Goal: Information Seeking & Learning: Learn about a topic

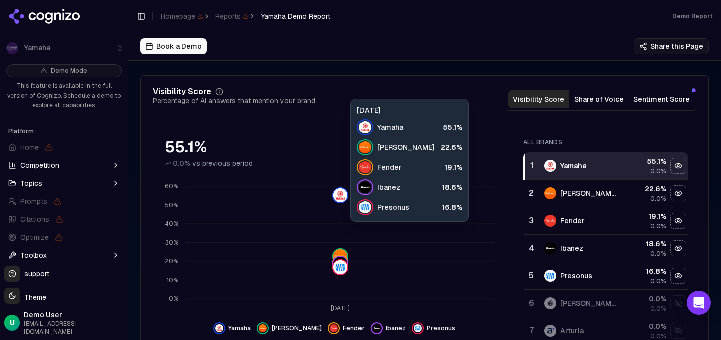
scroll to position [102, 0]
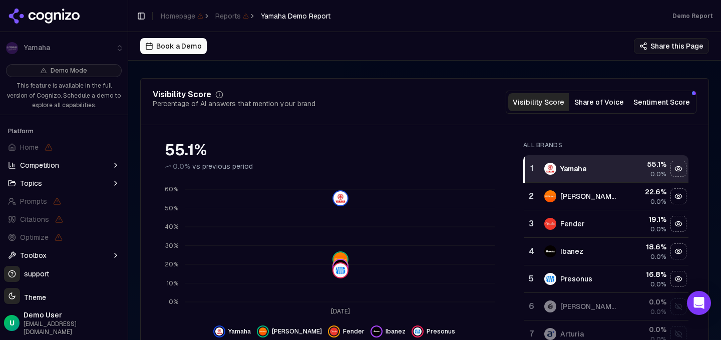
click at [603, 197] on div "Roland" at bounding box center [580, 196] width 73 height 12
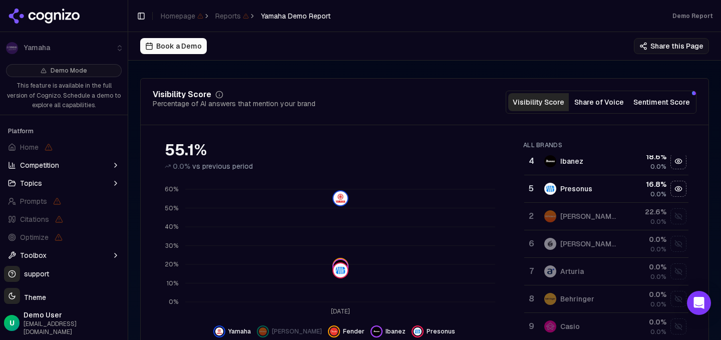
scroll to position [77, 0]
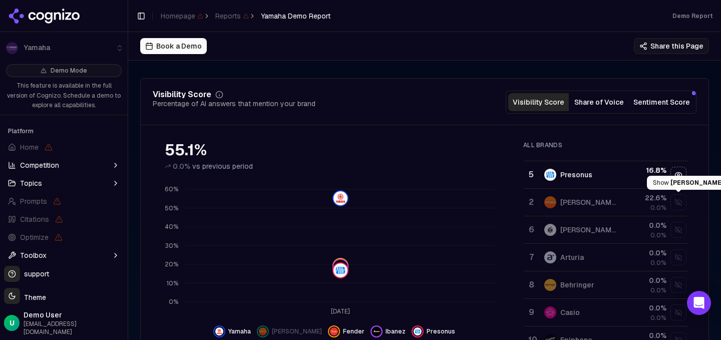
click at [678, 206] on div "Show roland data" at bounding box center [678, 202] width 15 height 15
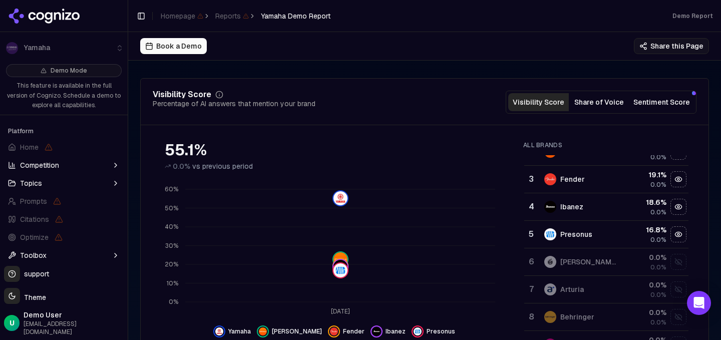
scroll to position [47, 0]
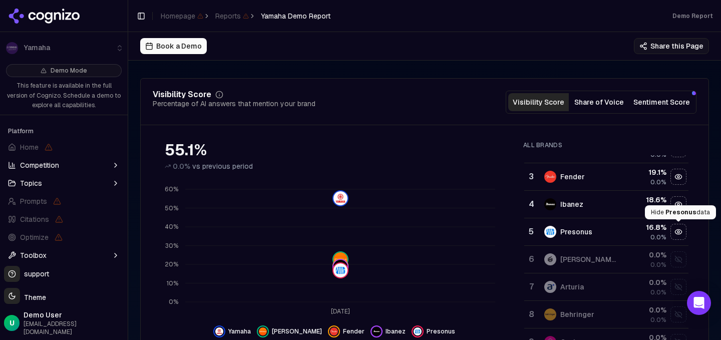
click at [673, 235] on div "Hide presonus data" at bounding box center [678, 231] width 15 height 15
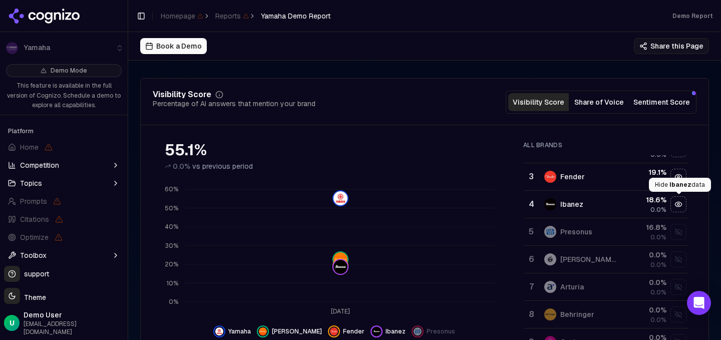
click at [675, 204] on div "Hide ibanez data" at bounding box center [678, 204] width 15 height 15
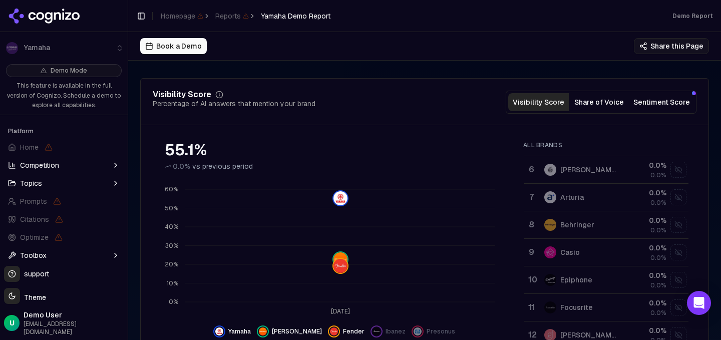
scroll to position [138, 0]
click at [677, 254] on div "Show casio data" at bounding box center [678, 251] width 15 height 15
click at [677, 251] on div "Show behringer data" at bounding box center [678, 251] width 15 height 15
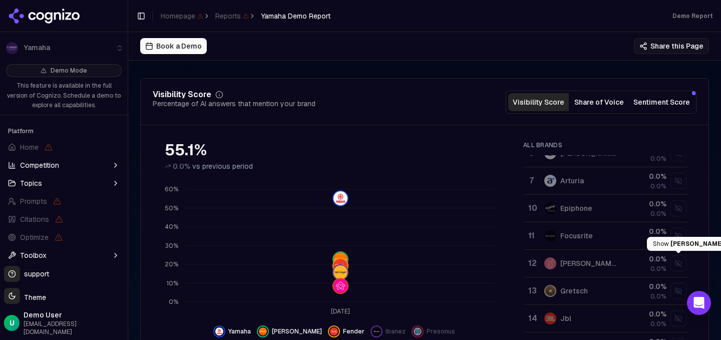
click at [677, 260] on div "Show gibson data" at bounding box center [678, 263] width 15 height 15
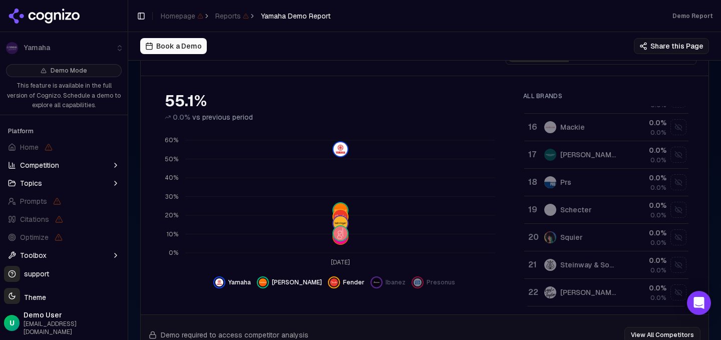
scroll to position [156, 0]
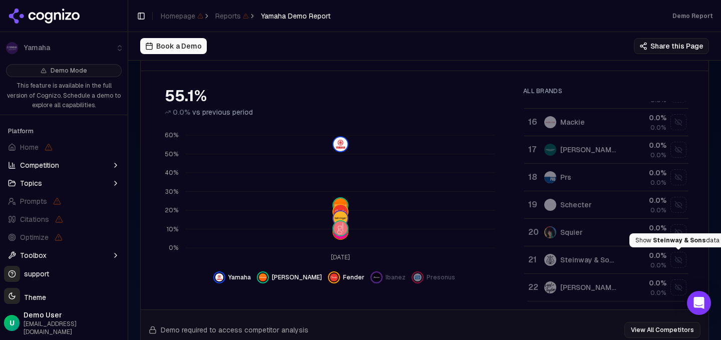
click at [675, 258] on div "Show steinway & sons data" at bounding box center [678, 259] width 15 height 15
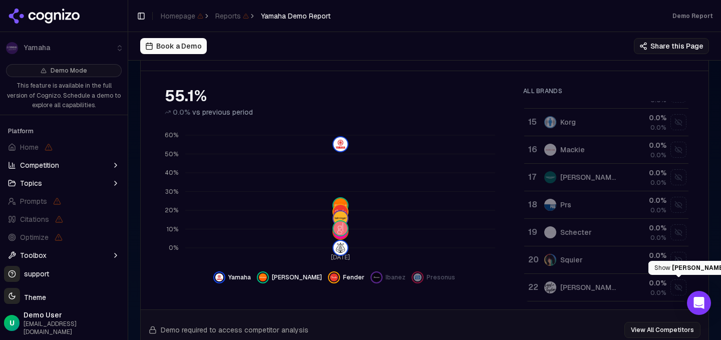
click at [675, 286] on div "Show taylor data" at bounding box center [678, 287] width 15 height 15
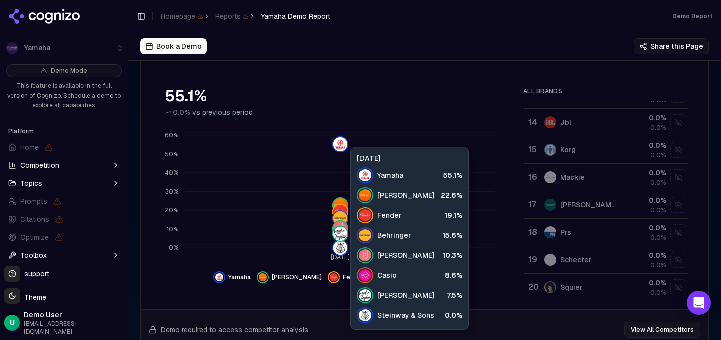
click at [473, 167] on icon "Aug 24 0% 10% 20% 30% 40% 50% 60%" at bounding box center [334, 195] width 362 height 140
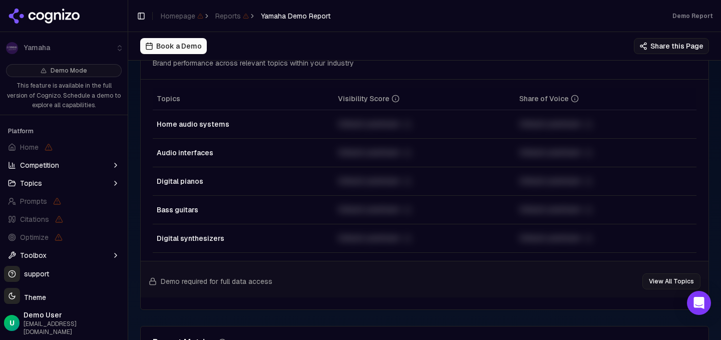
scroll to position [0, 0]
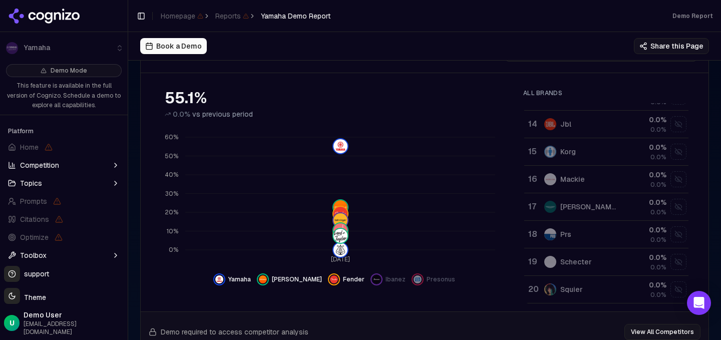
scroll to position [156, 0]
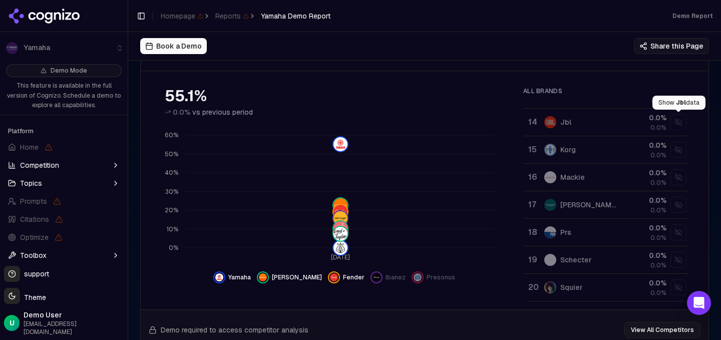
click at [500, 123] on div "Show jbl data" at bounding box center [678, 122] width 15 height 15
click at [500, 122] on div "Show gretsch data" at bounding box center [678, 122] width 15 height 15
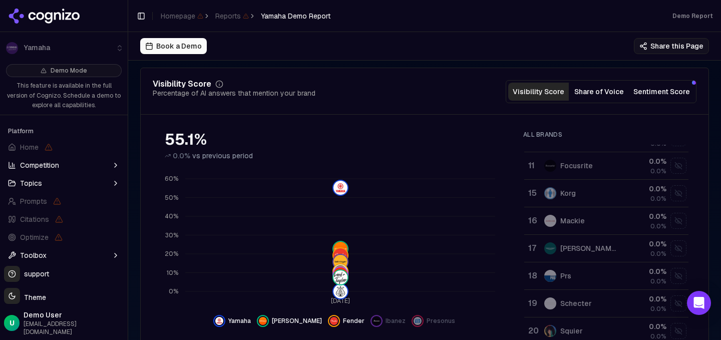
scroll to position [0, 0]
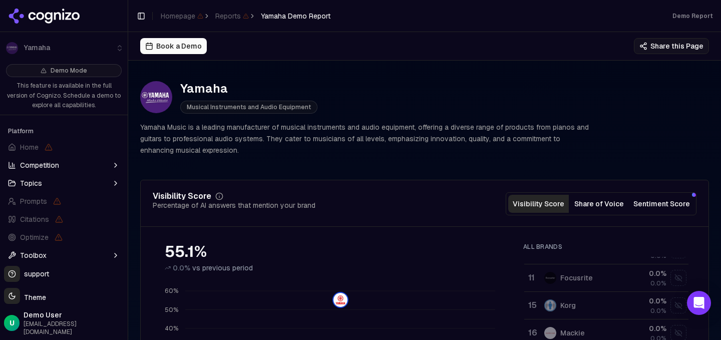
click at [500, 200] on button "Share of Voice" at bounding box center [599, 204] width 61 height 18
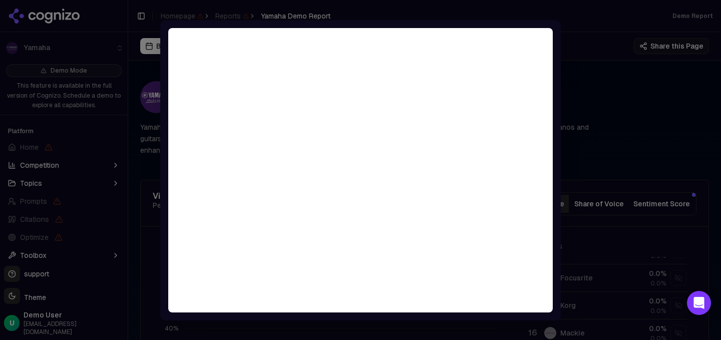
click at [500, 118] on div at bounding box center [360, 170] width 721 height 340
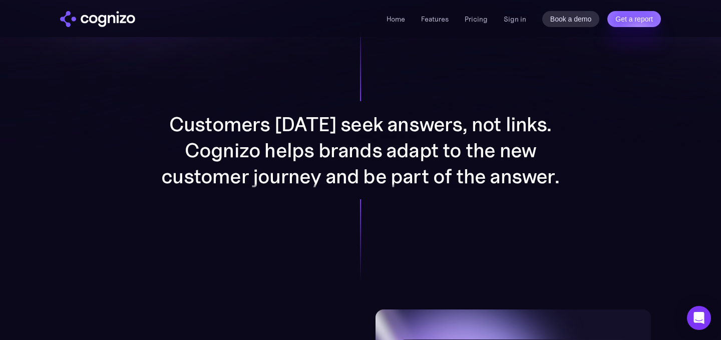
scroll to position [785, 0]
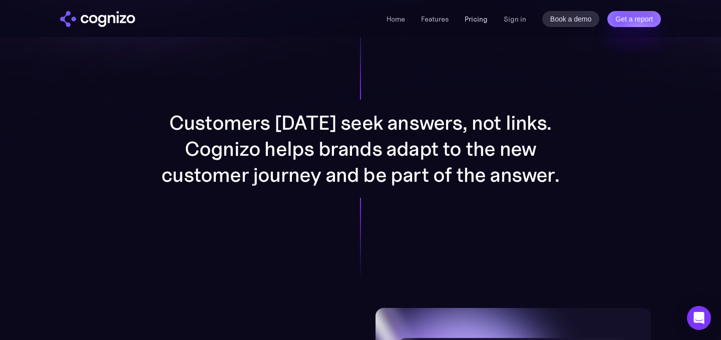
click at [476, 20] on link "Pricing" at bounding box center [475, 19] width 23 height 9
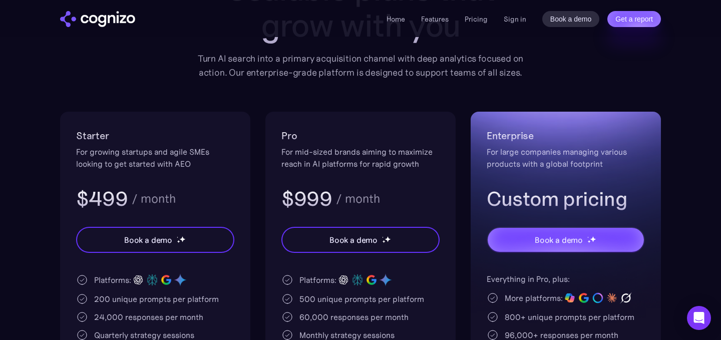
scroll to position [140, 0]
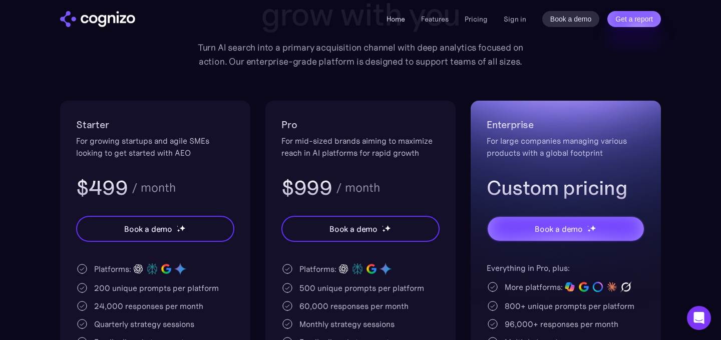
click at [397, 16] on link "Home" at bounding box center [395, 19] width 19 height 9
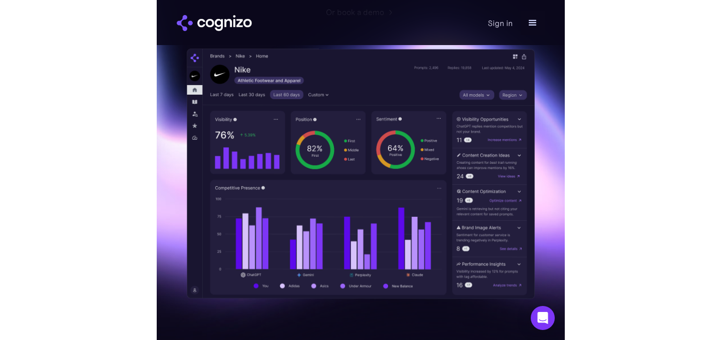
scroll to position [264, 0]
